Goal: Information Seeking & Learning: Learn about a topic

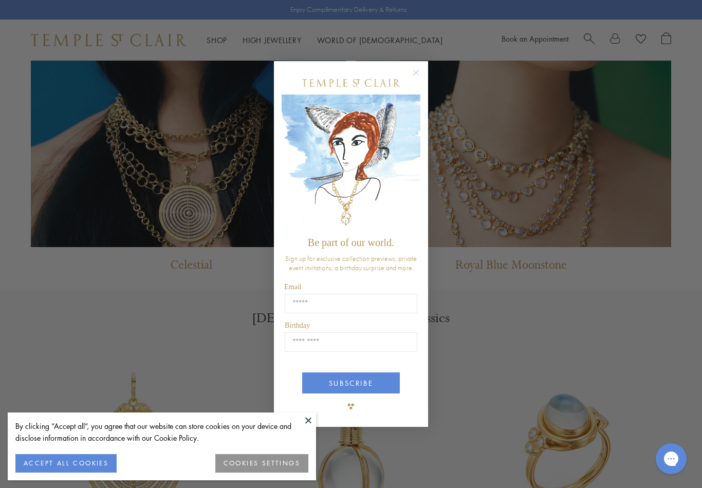
scroll to position [899, 0]
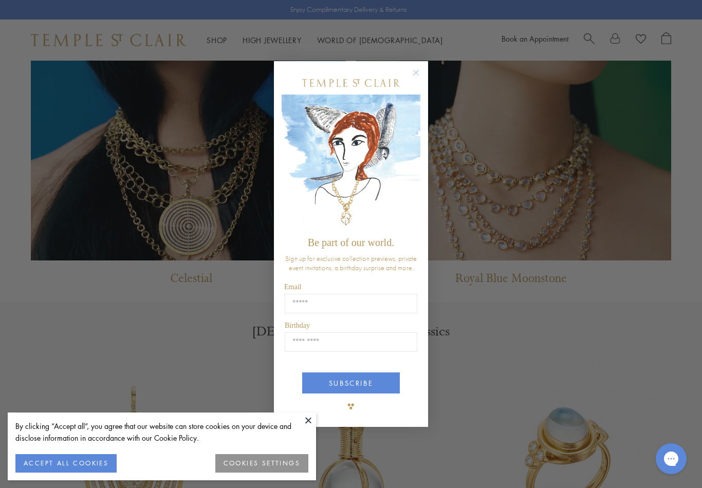
click at [424, 82] on button "Close dialog" at bounding box center [421, 77] width 13 height 13
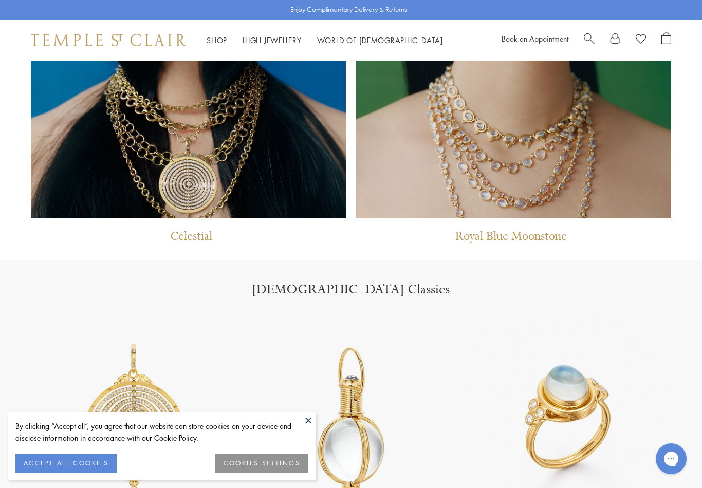
scroll to position [941, 0]
click at [500, 179] on img at bounding box center [513, 3] width 315 height 432
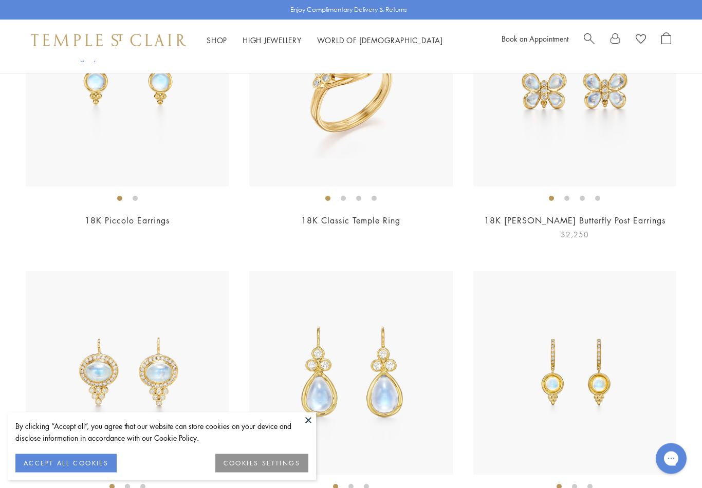
scroll to position [552, 0]
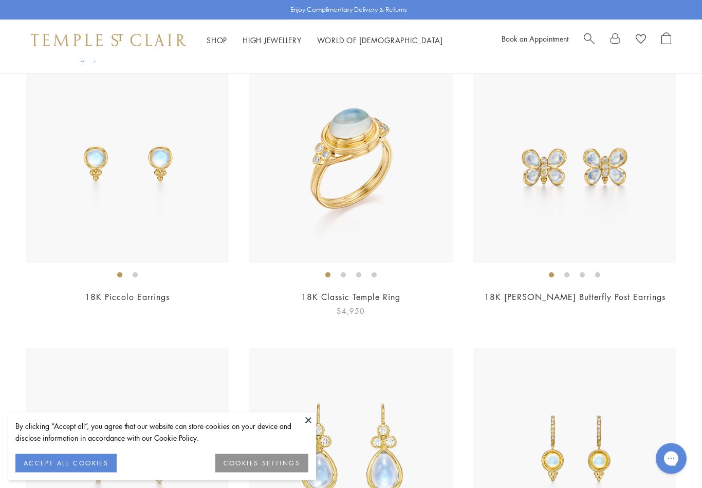
click at [320, 155] on img at bounding box center [350, 162] width 203 height 203
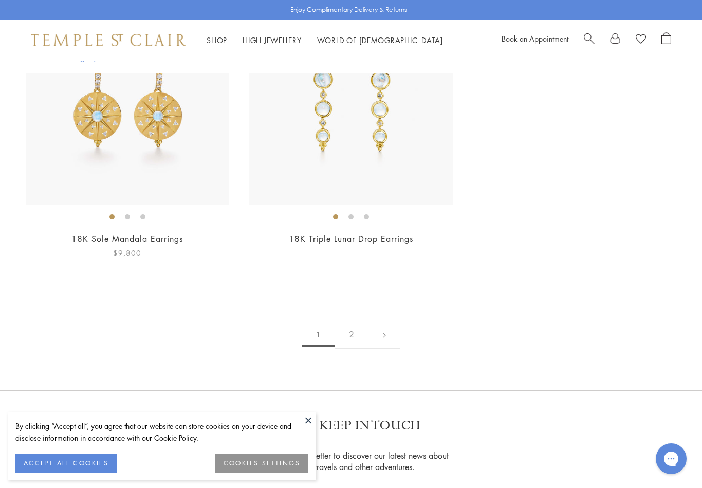
scroll to position [5252, 0]
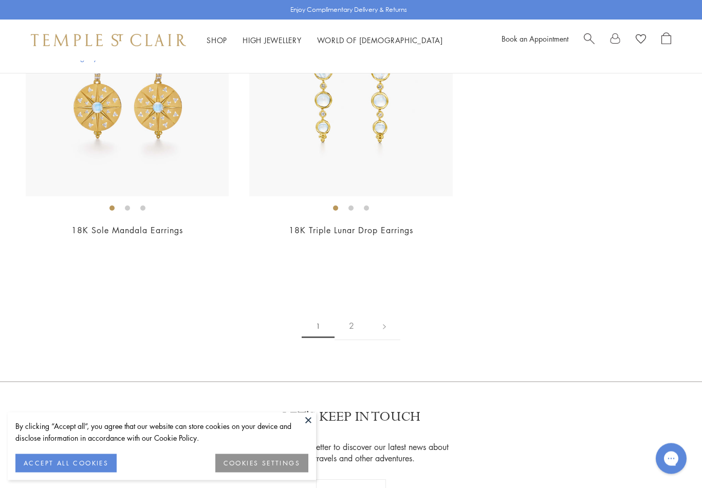
click at [348, 313] on link "2" at bounding box center [352, 327] width 34 height 28
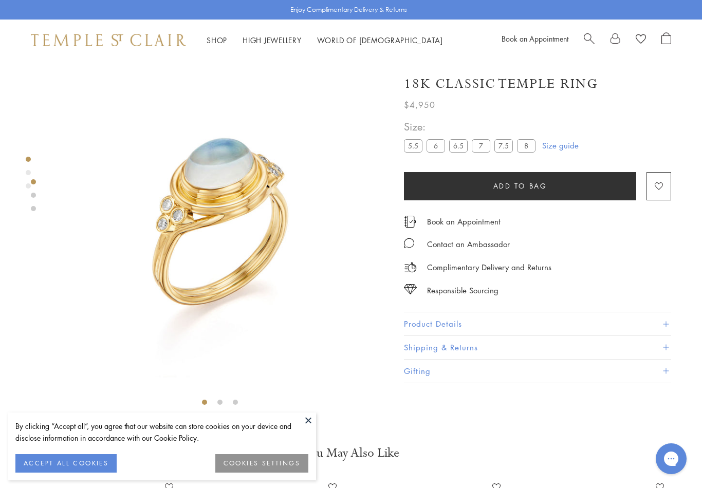
scroll to position [3, 0]
click at [219, 400] on li at bounding box center [219, 402] width 5 height 5
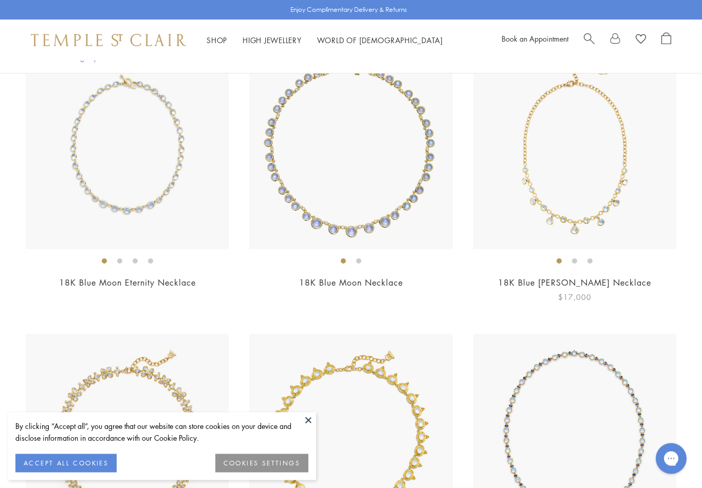
scroll to position [876, 0]
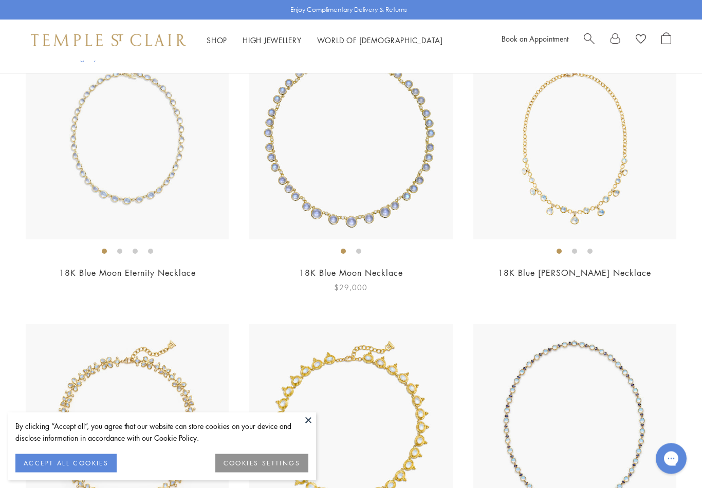
click at [422, 167] on img at bounding box center [350, 138] width 203 height 203
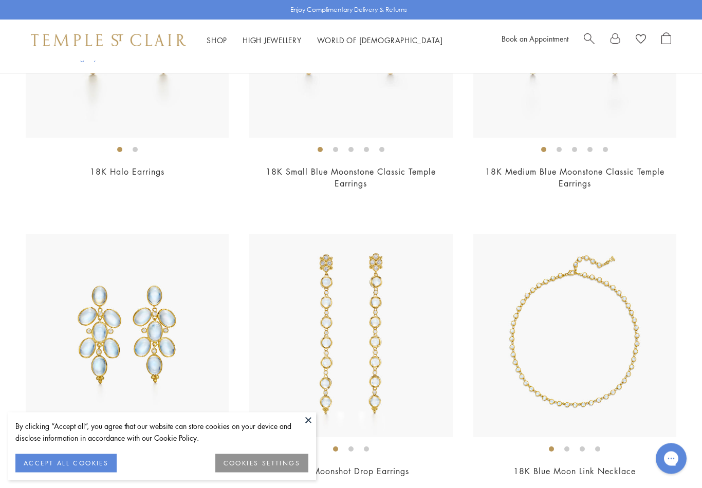
scroll to position [344, 0]
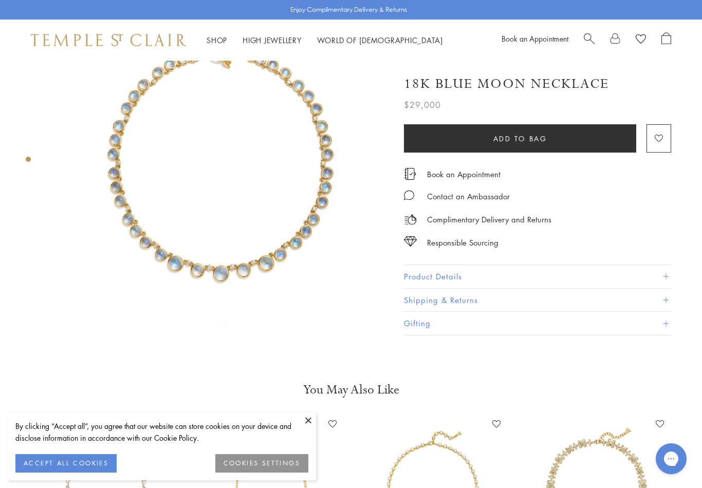
scroll to position [68, 0]
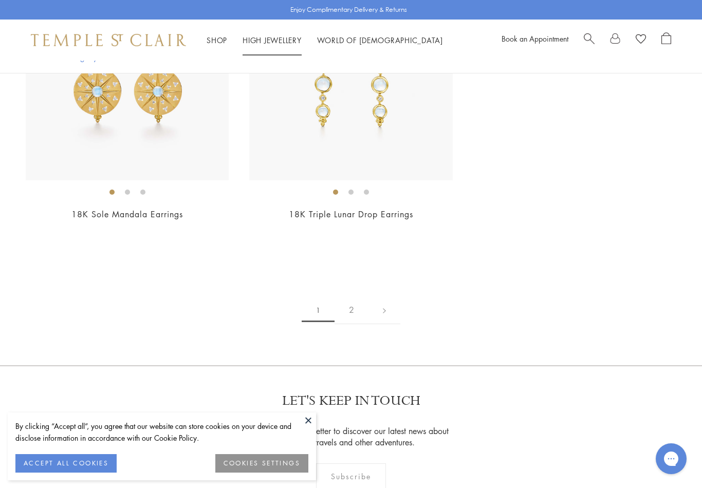
click at [269, 45] on li "High Jewellery High Jewellery" at bounding box center [272, 40] width 59 height 13
click at [269, 36] on link "High Jewellery High Jewellery" at bounding box center [272, 40] width 59 height 10
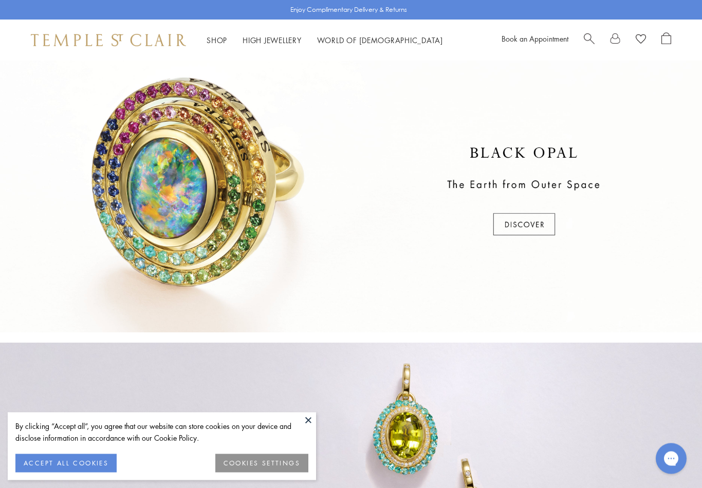
scroll to position [301, 0]
click at [514, 223] on div at bounding box center [351, 191] width 702 height 281
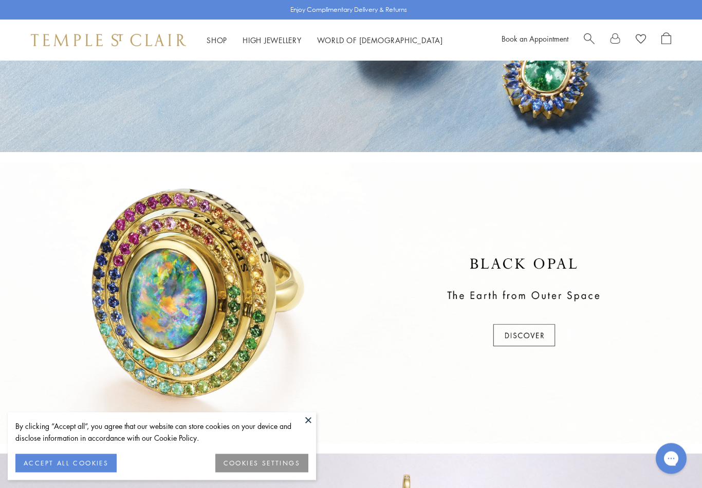
scroll to position [8, 0]
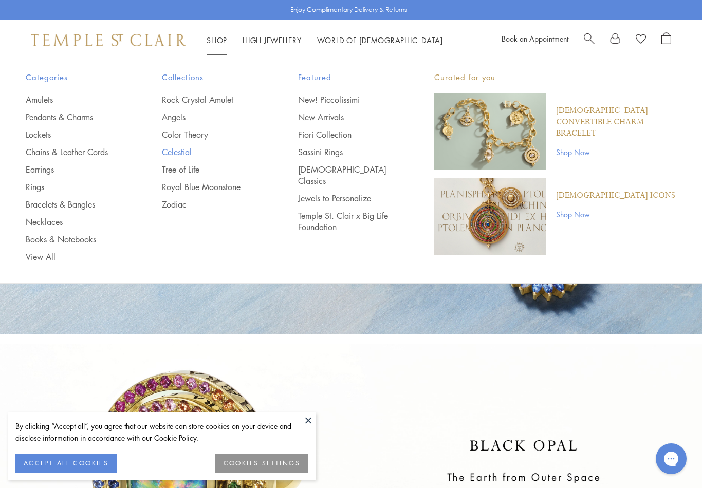
click at [185, 152] on link "Celestial" at bounding box center [209, 152] width 95 height 11
click at [194, 132] on link "Color Theory" at bounding box center [209, 134] width 95 height 11
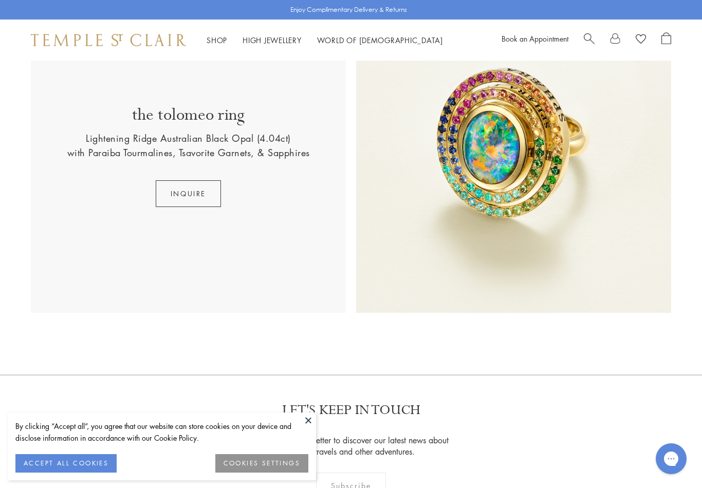
scroll to position [711, 0]
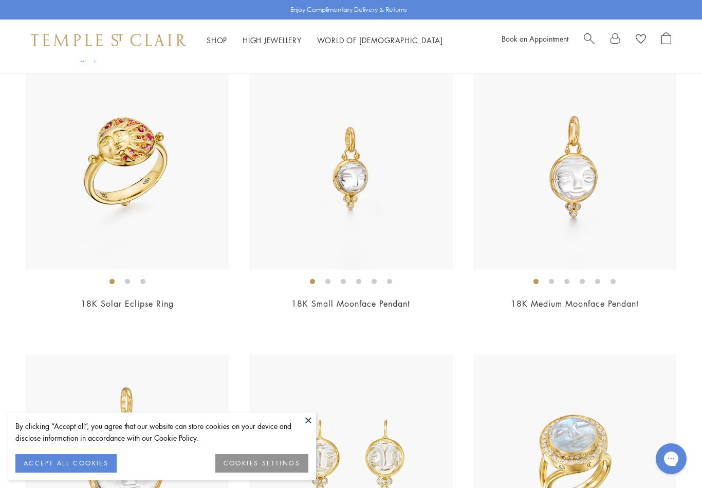
scroll to position [1298, 0]
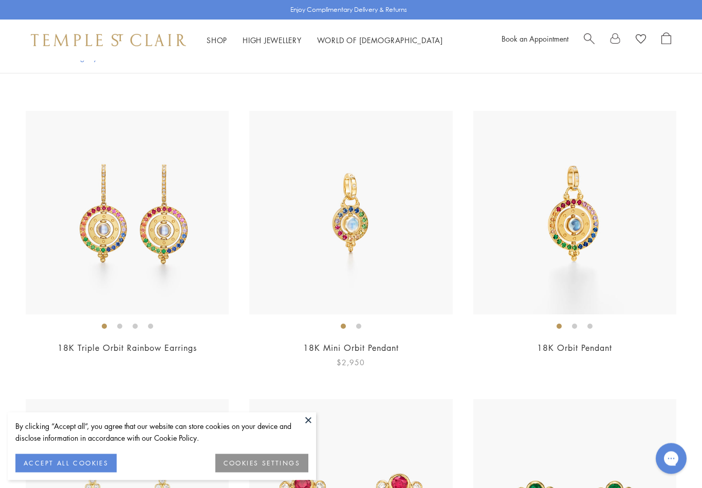
scroll to position [2871, 0]
